Goal: Transaction & Acquisition: Obtain resource

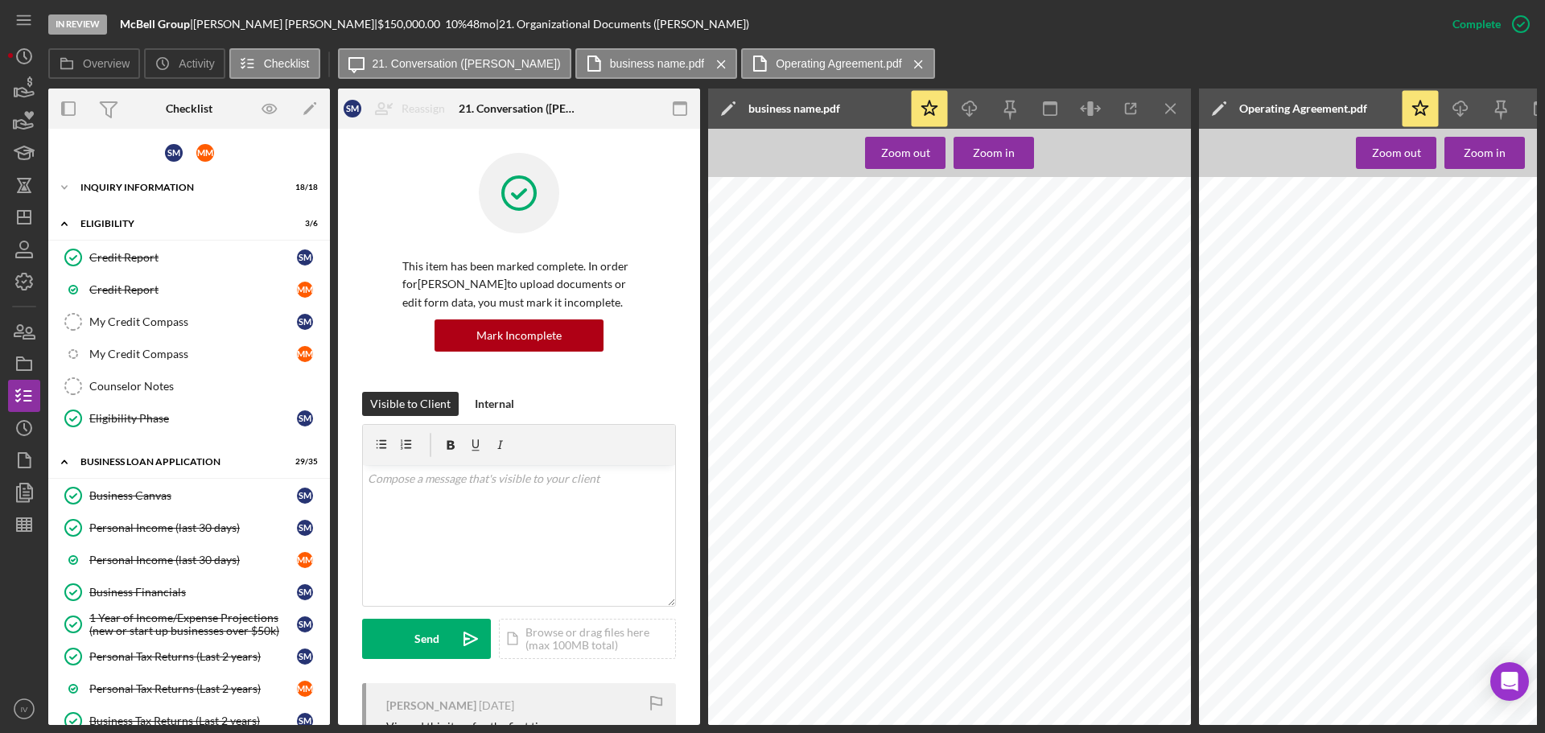
scroll to position [554, 0]
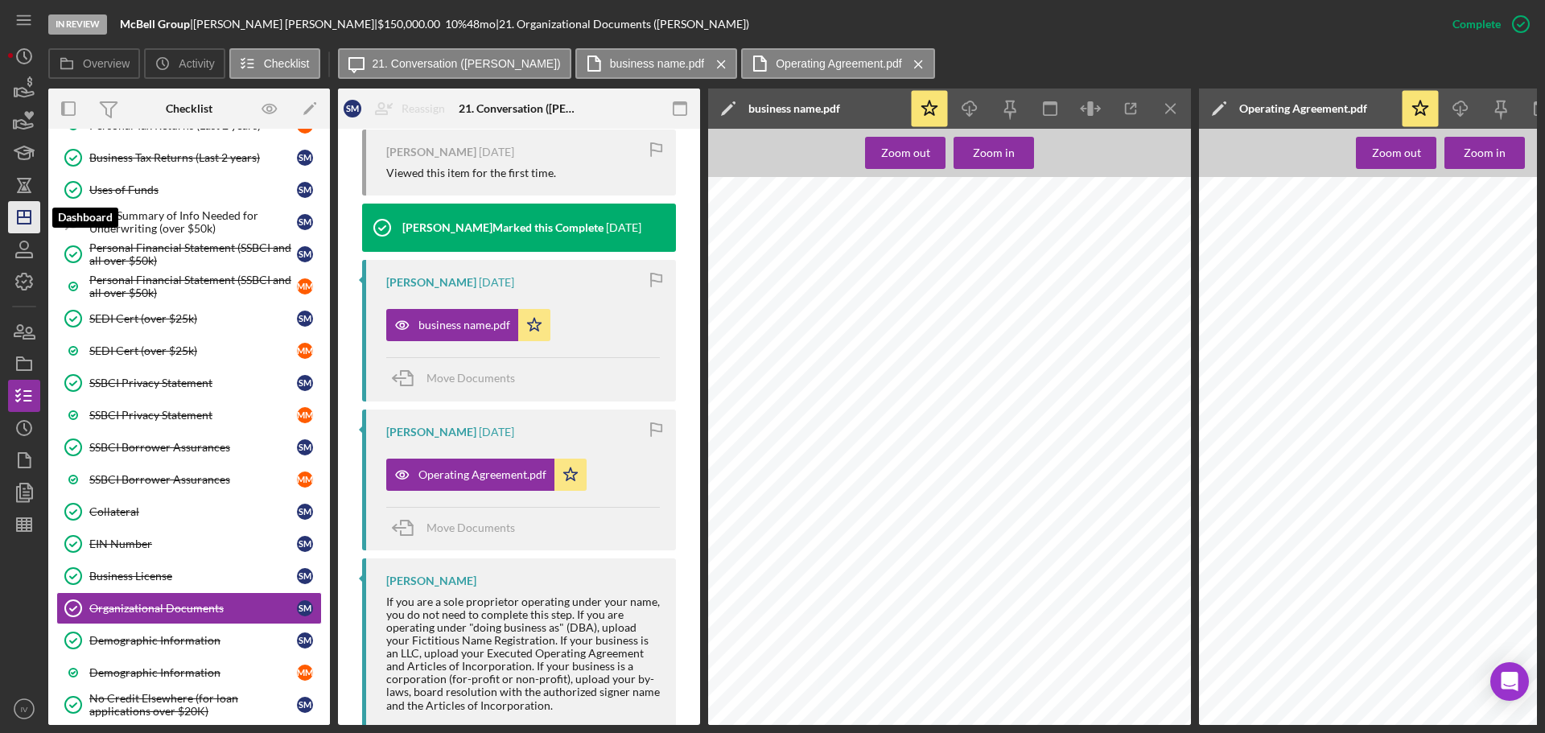
click at [18, 224] on polygon "button" at bounding box center [24, 217] width 13 height 13
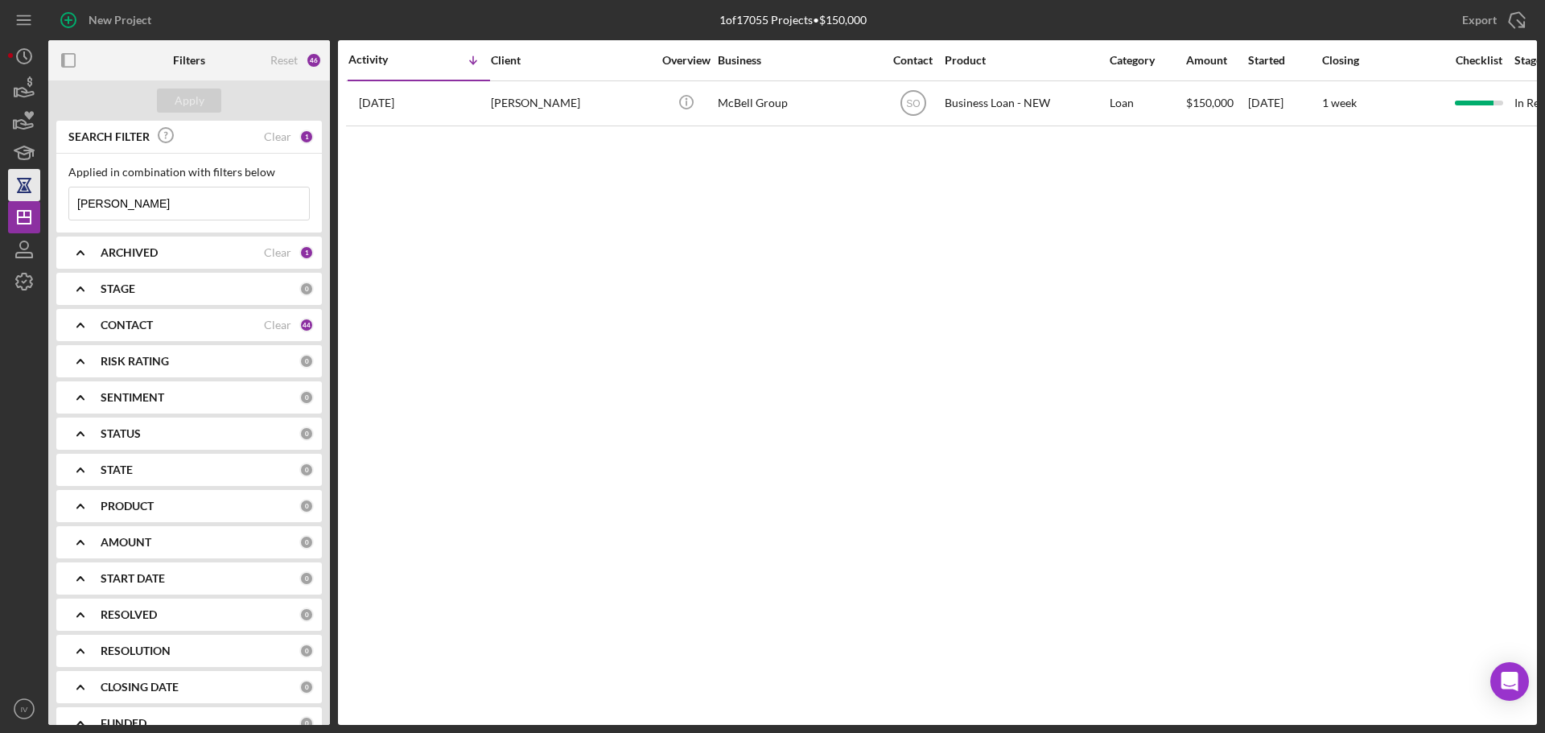
drag, startPoint x: 144, startPoint y: 202, endPoint x: 27, endPoint y: 196, distance: 116.8
click at [27, 196] on div "New Project 1 of 17055 Projects • $150,000 [PERSON_NAME] Export Icon/Export Fil…" at bounding box center [772, 362] width 1529 height 725
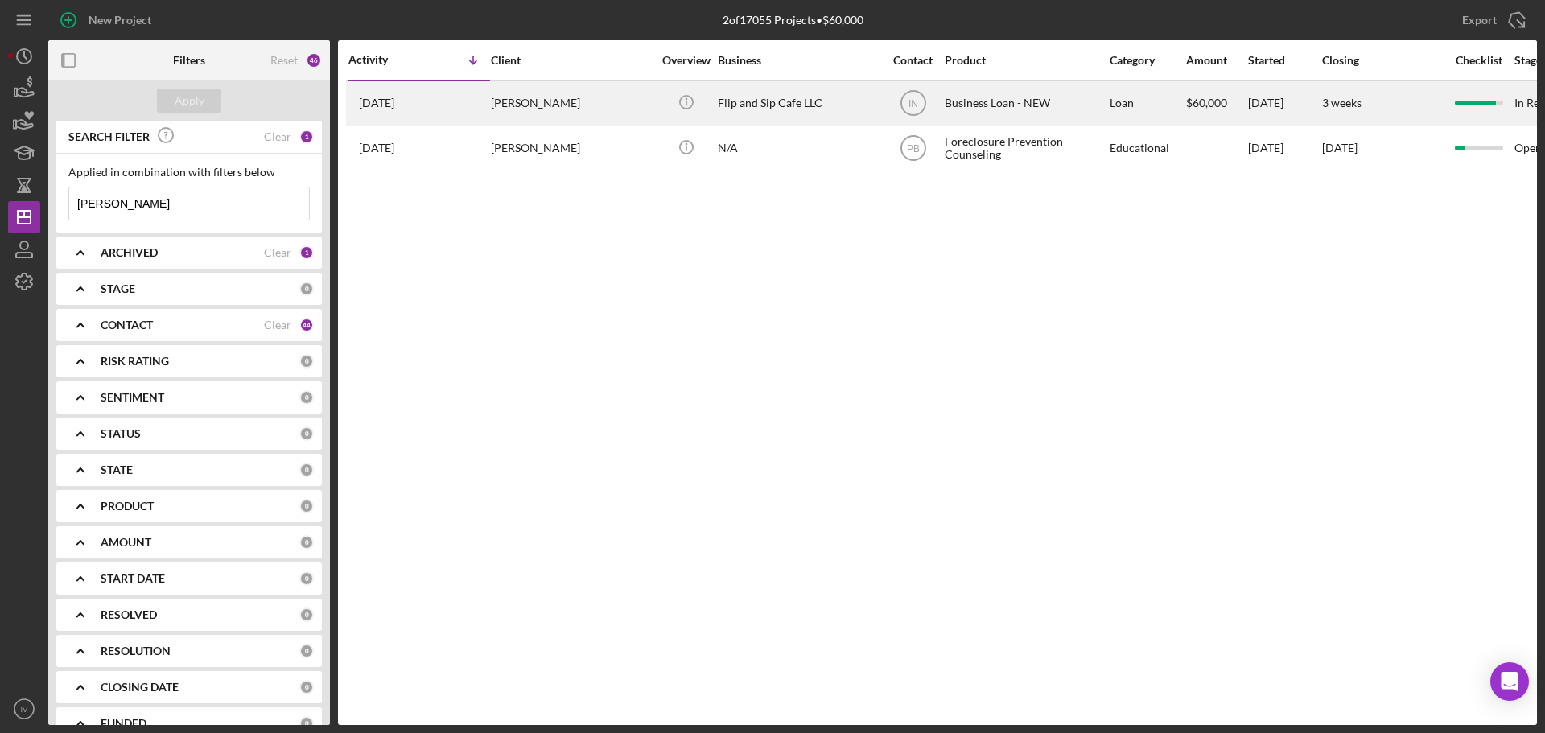
type input "[PERSON_NAME]"
click at [553, 98] on div "[PERSON_NAME]" at bounding box center [571, 103] width 161 height 43
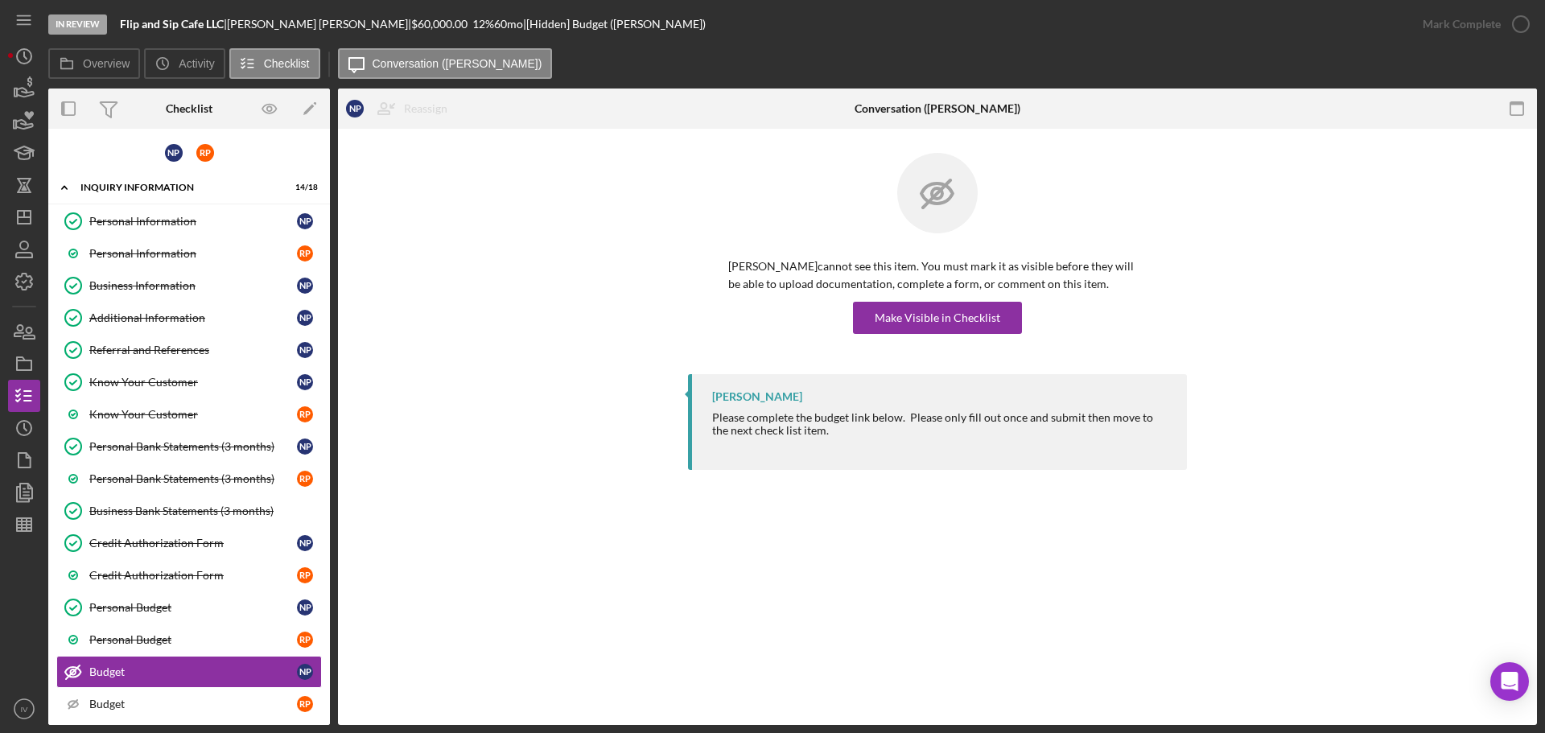
scroll to position [245, 0]
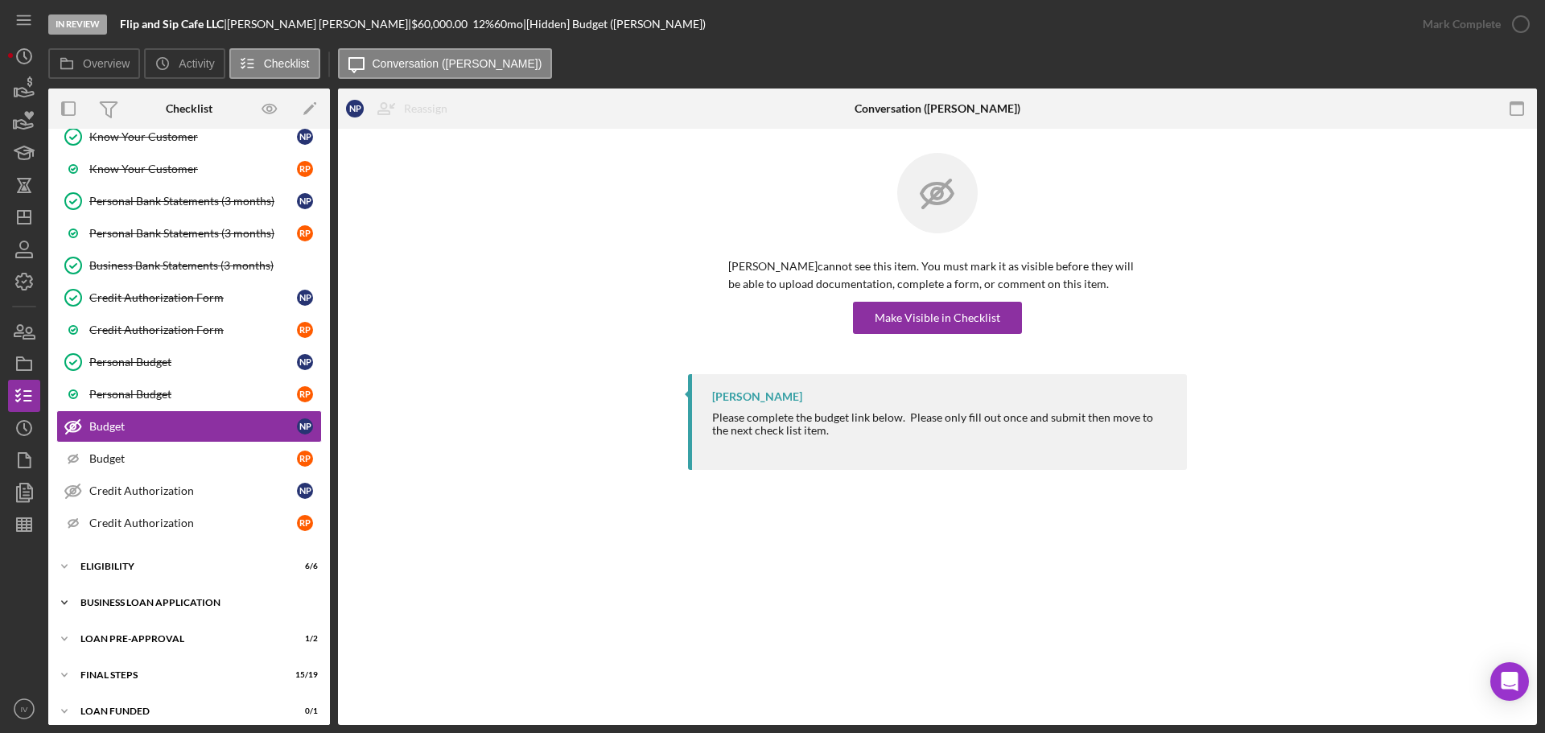
click at [172, 598] on div "BUSINESS LOAN APPLICATION" at bounding box center [194, 603] width 229 height 10
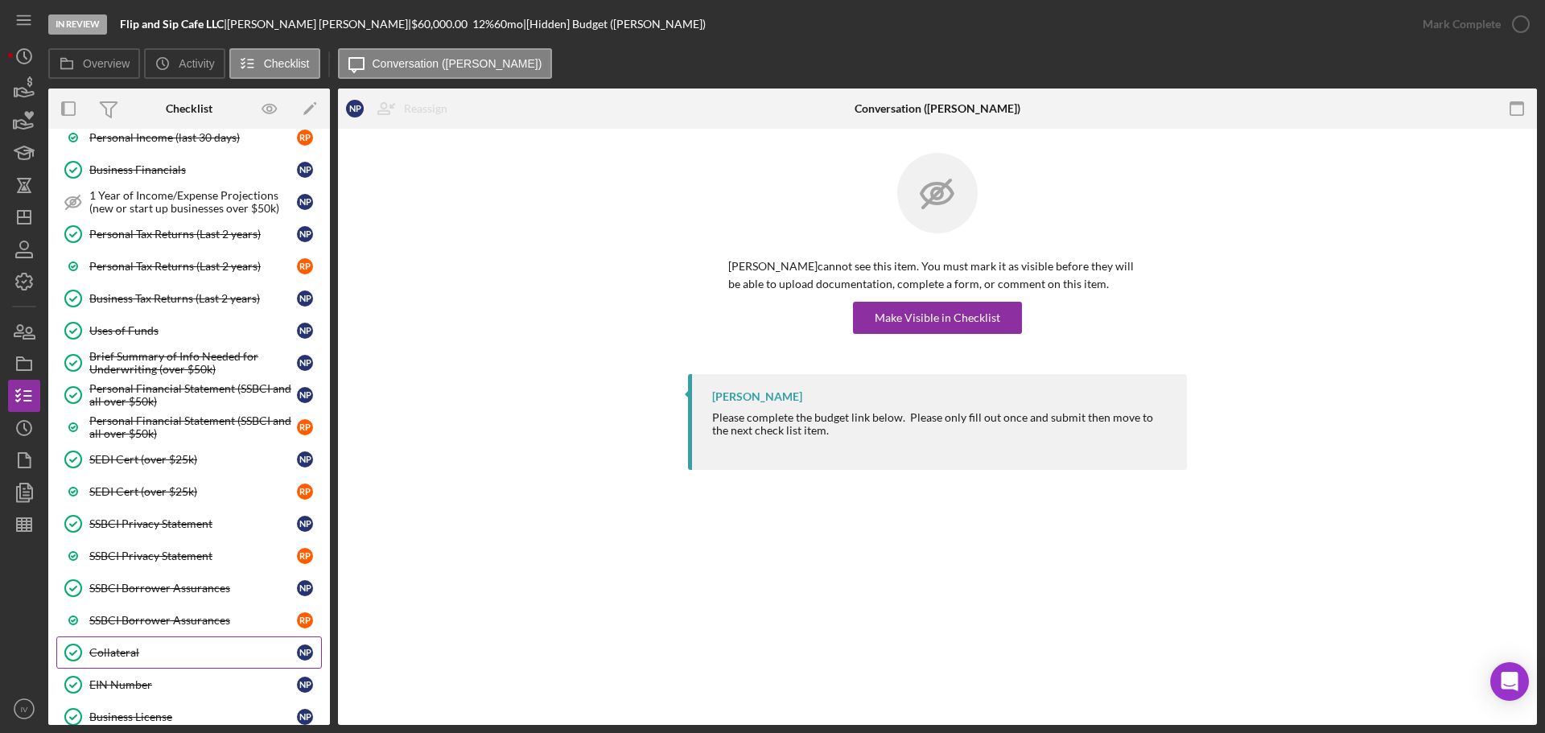
scroll to position [970, 0]
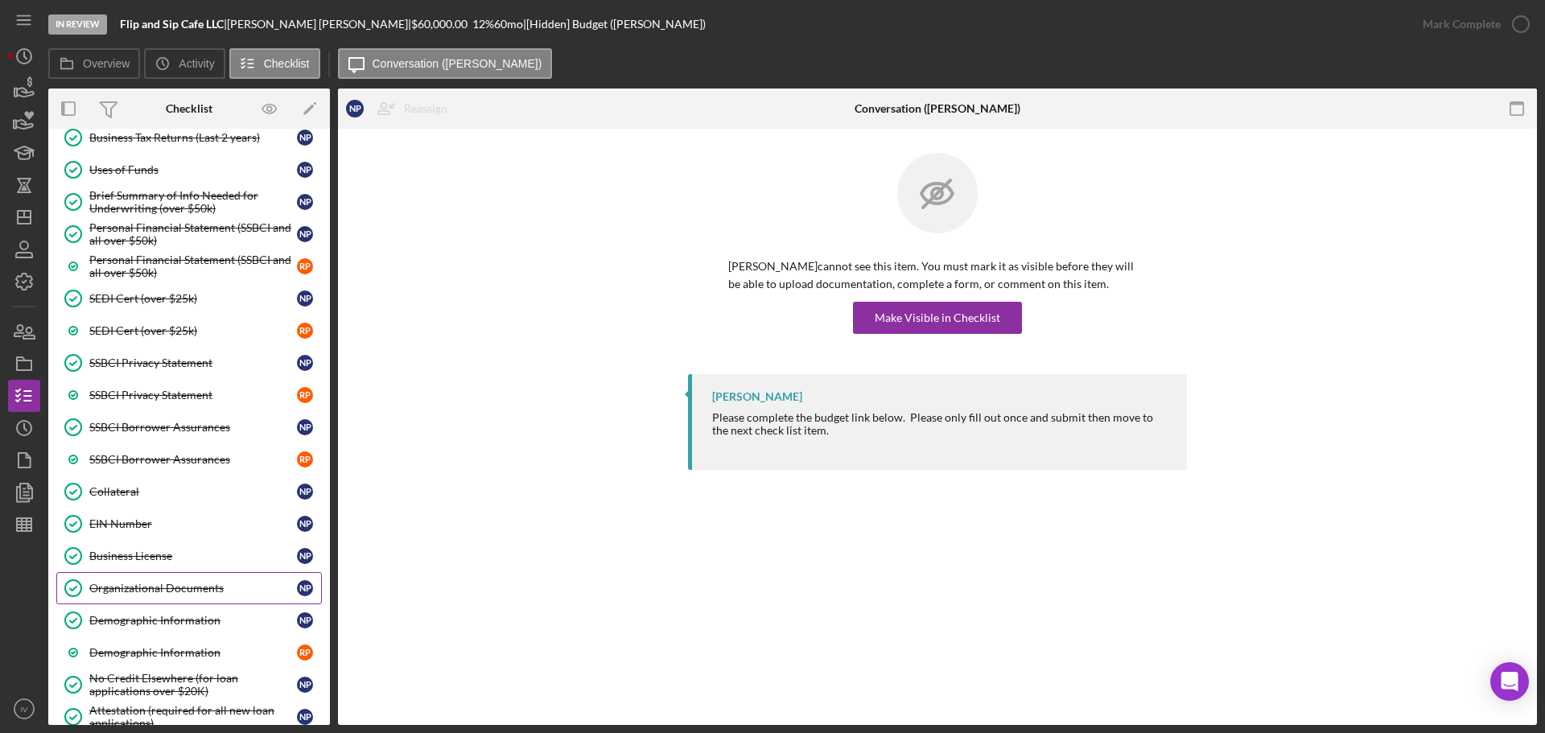
click at [151, 588] on div "Organizational Documents" at bounding box center [193, 588] width 208 height 13
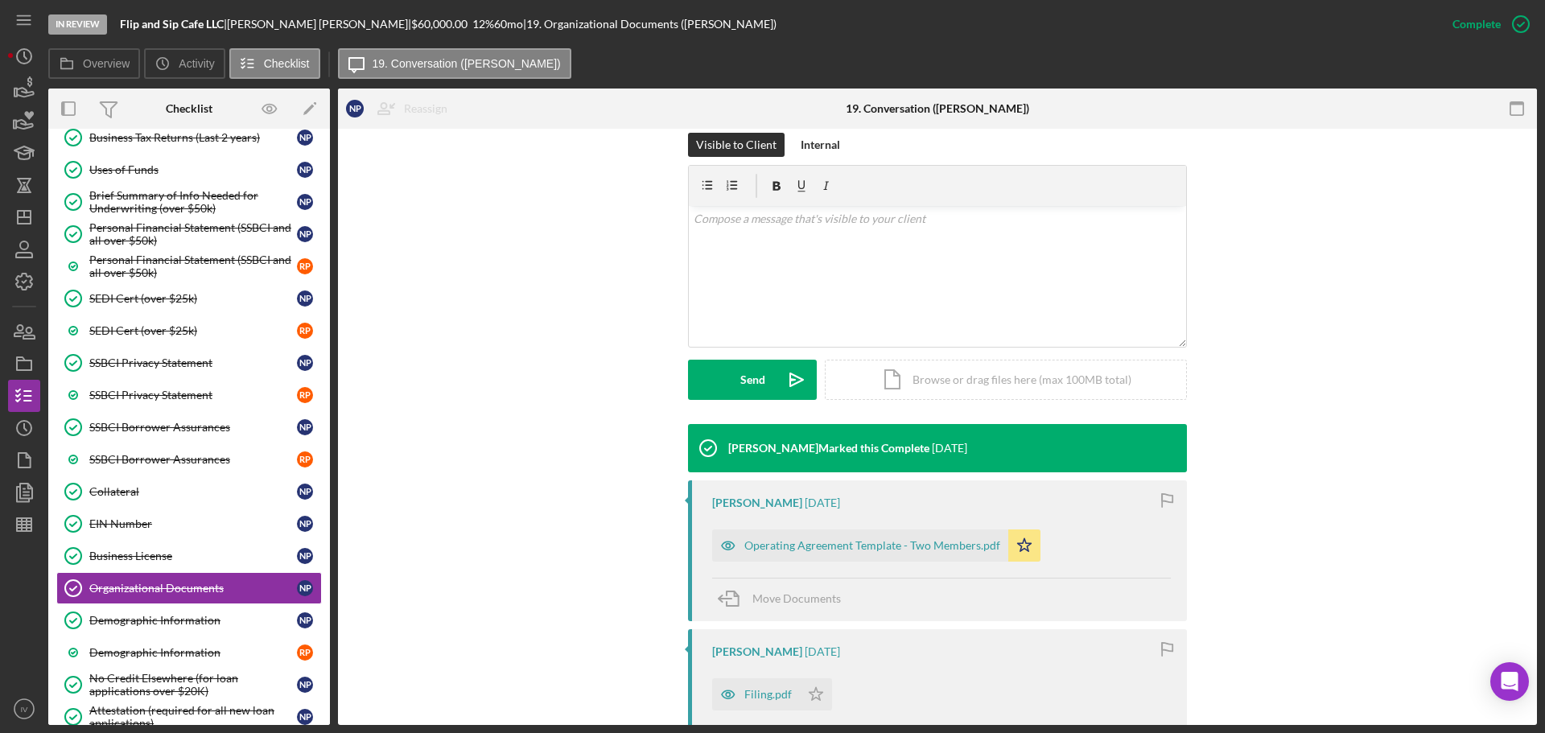
scroll to position [322, 0]
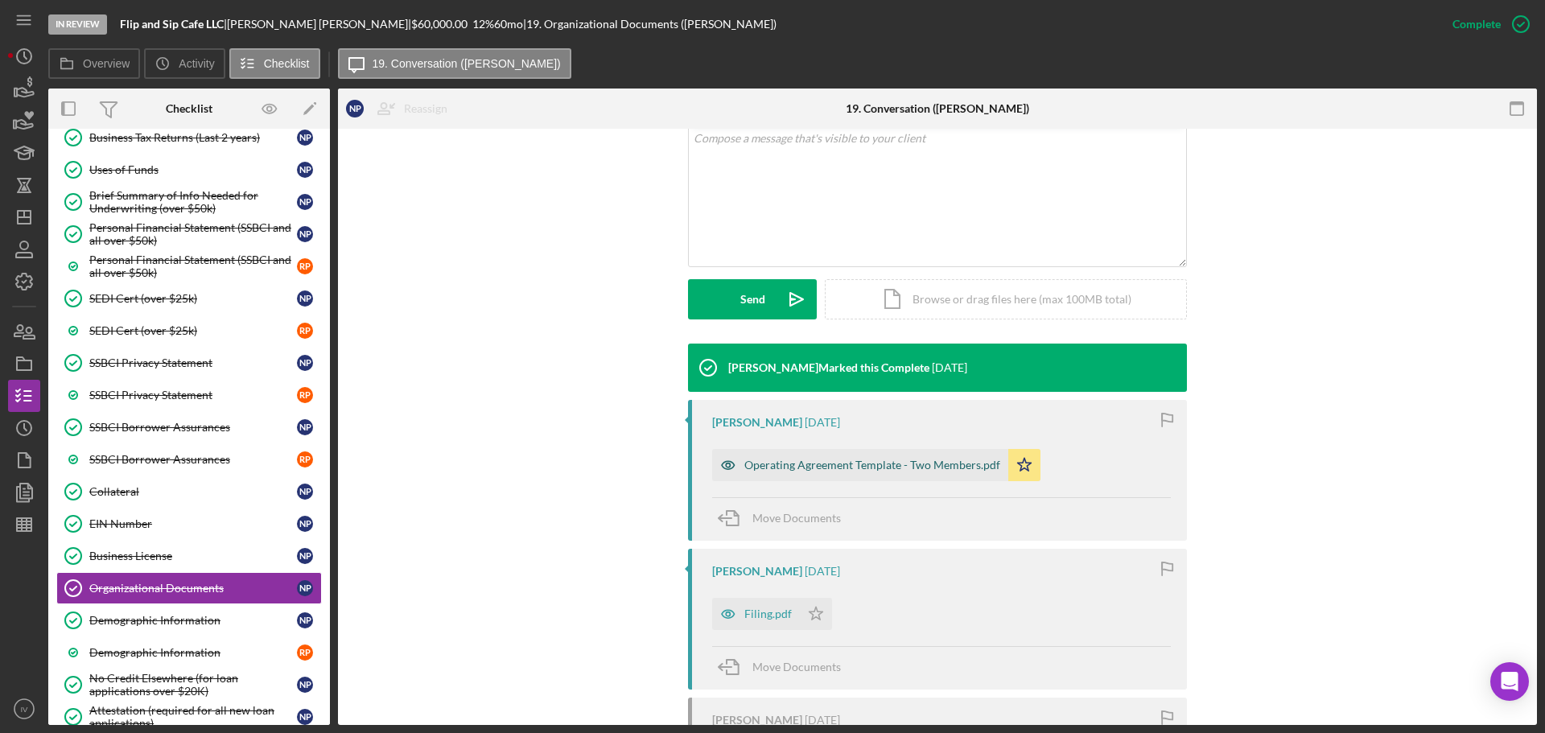
click at [817, 466] on div "Operating Agreement Template - Two Members.pdf" at bounding box center [872, 465] width 256 height 13
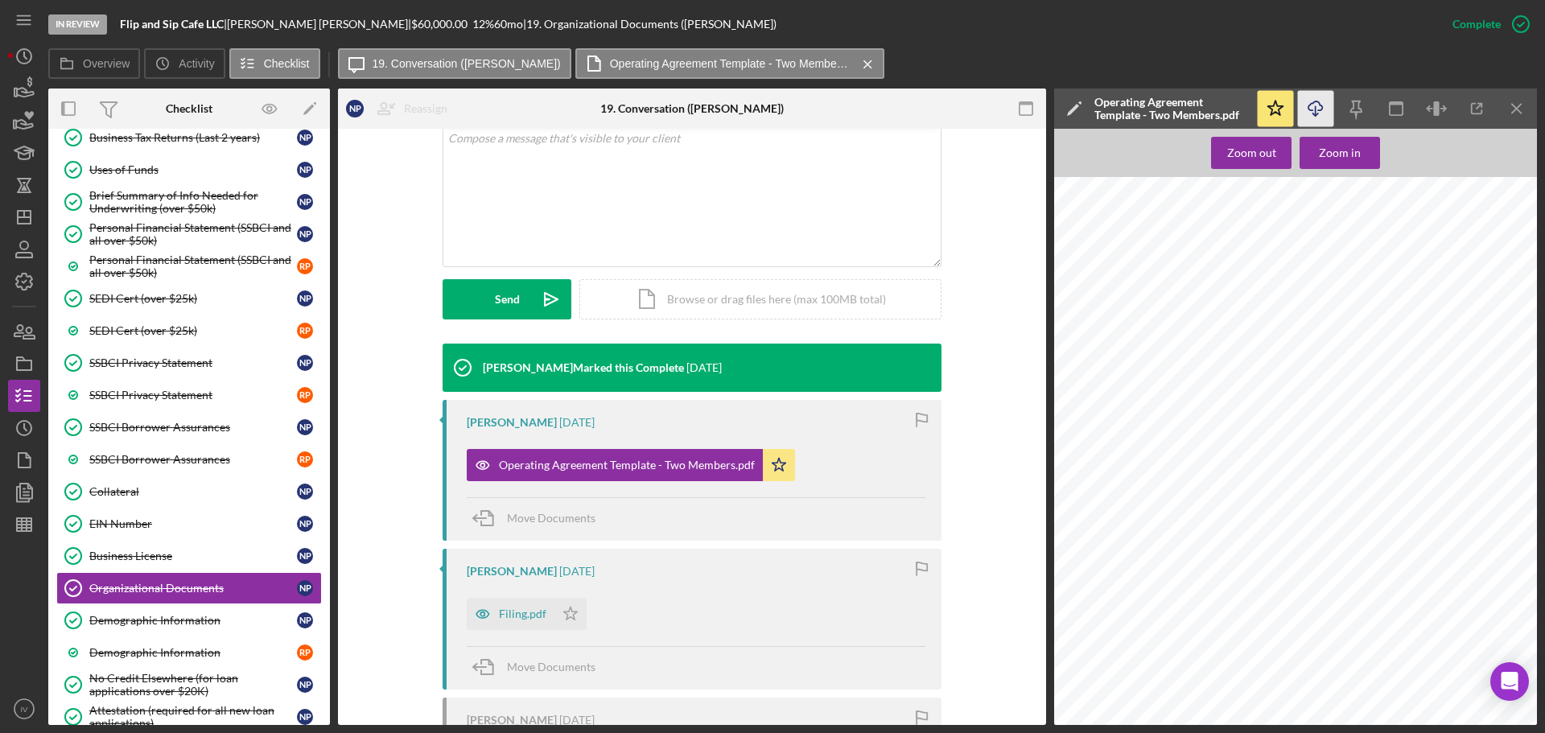
click at [1307, 103] on icon "Icon/Download" at bounding box center [1316, 109] width 36 height 36
click at [505, 607] on div "Filing.pdf" at bounding box center [511, 614] width 88 height 32
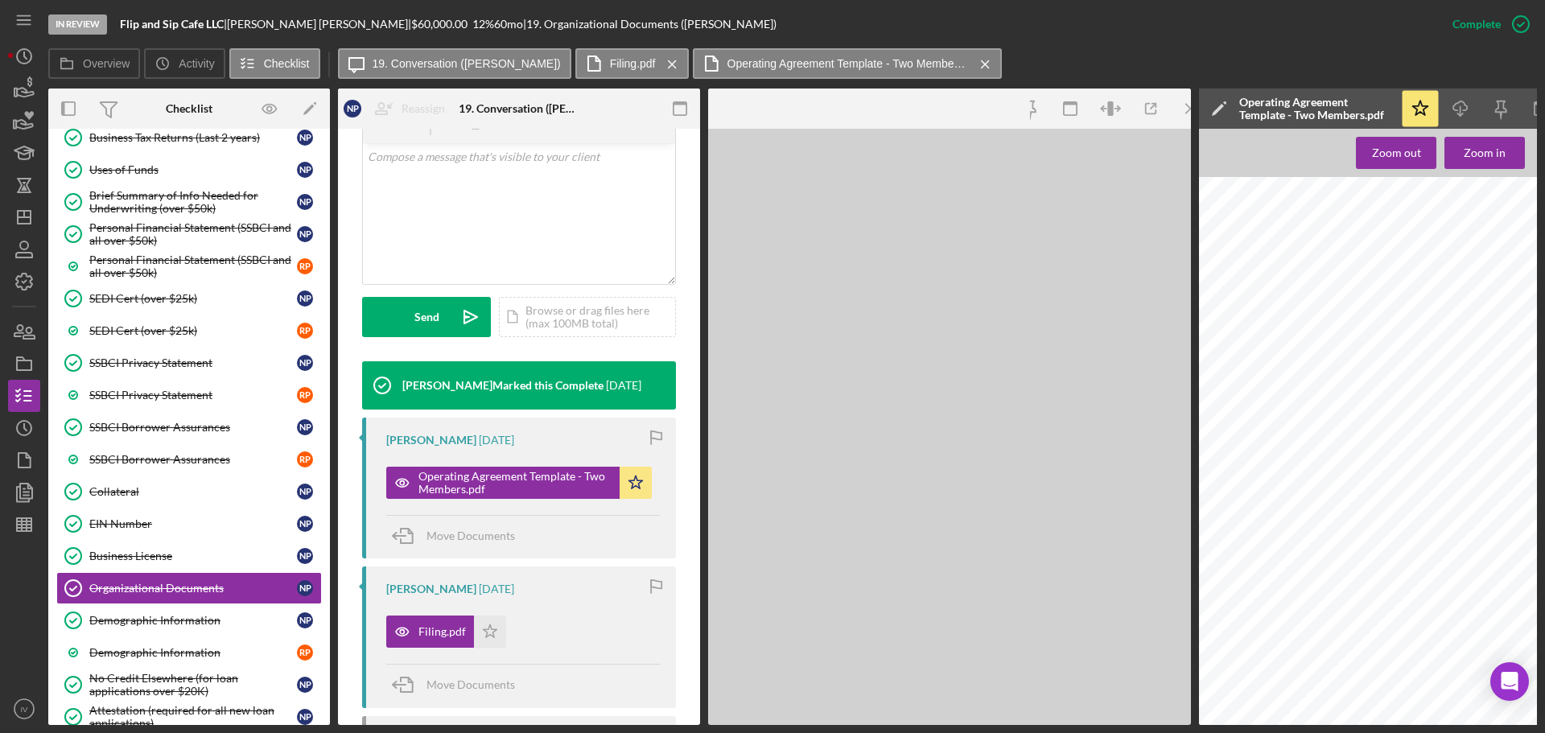
scroll to position [340, 0]
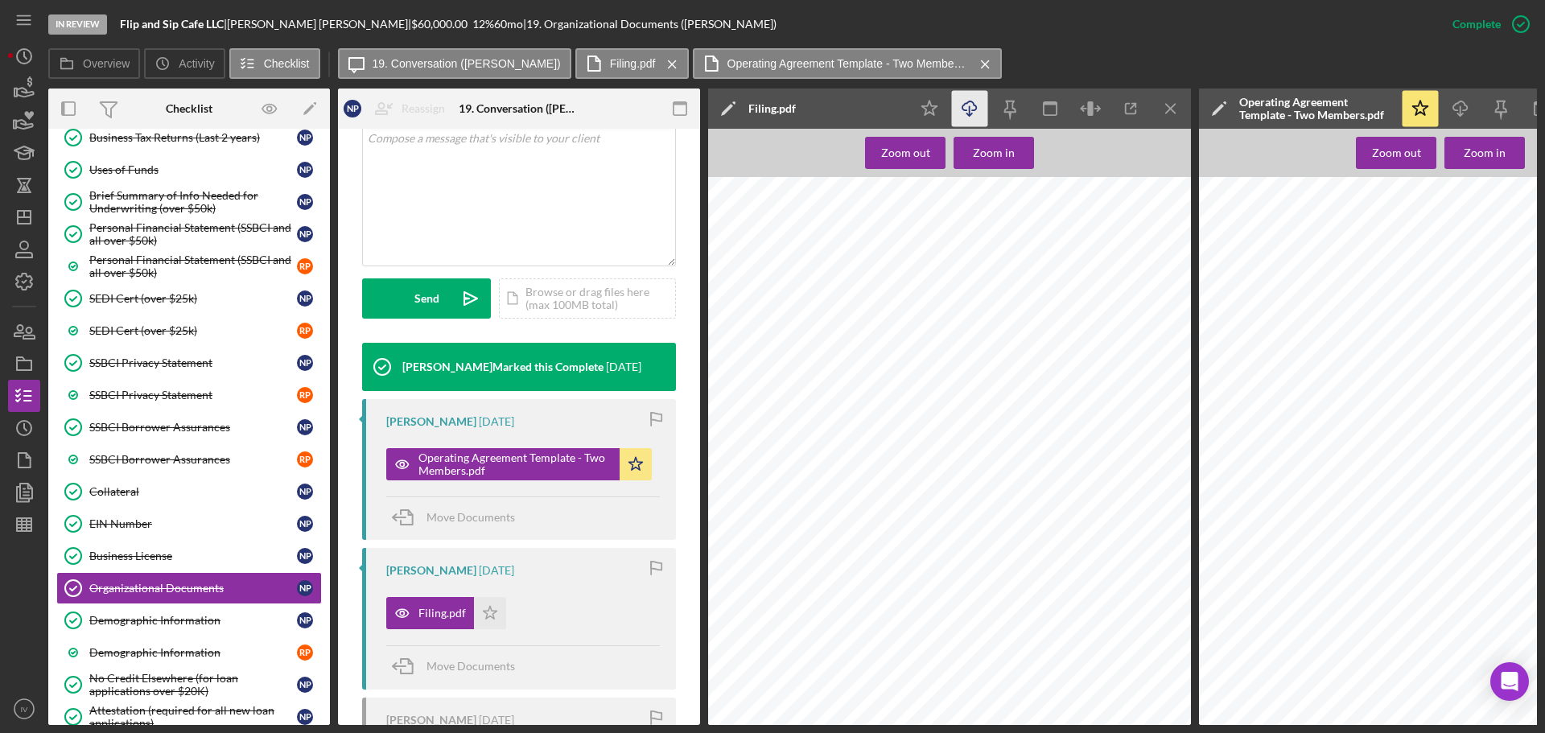
click at [970, 108] on line "button" at bounding box center [970, 110] width 0 height 9
